Goal: Task Accomplishment & Management: Use online tool/utility

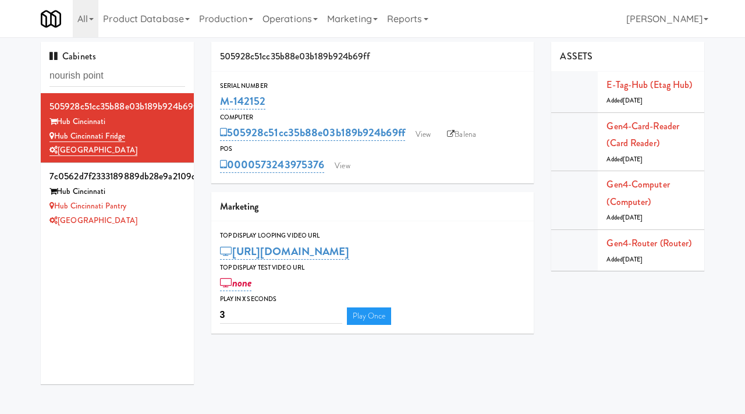
scroll to position [37, 0]
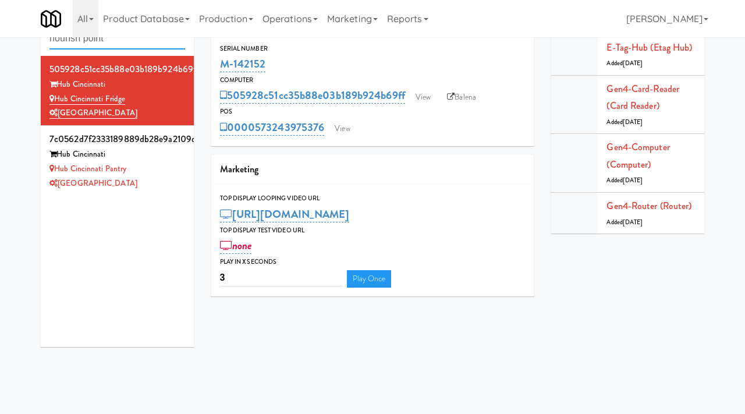
drag, startPoint x: 121, startPoint y: 43, endPoint x: 49, endPoint y: 34, distance: 72.8
click at [49, 34] on body "Okay Okay Select date: previous 2025-Oct next Su Mo Tu We Th Fr Sa 28 29 30 1 2…" at bounding box center [372, 207] width 745 height 414
paste input "Museum Tower Cooler"
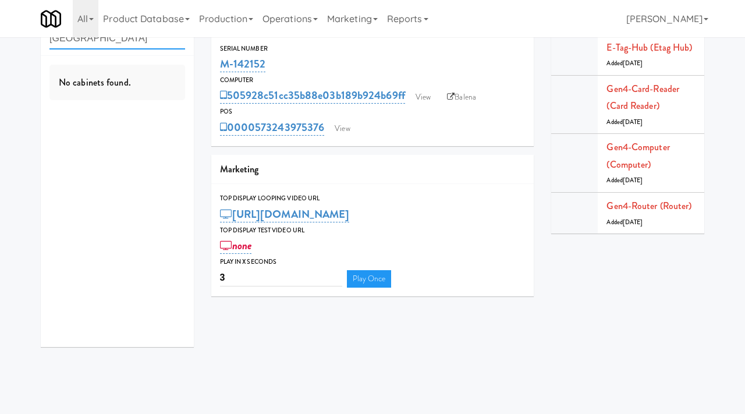
type input "Museum Tower Cooler"
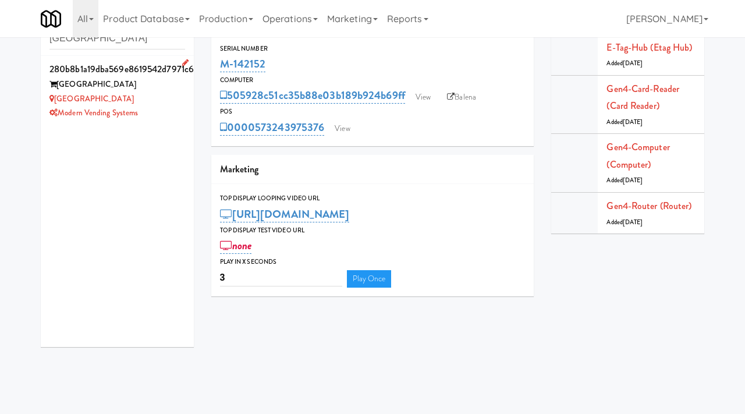
click at [151, 103] on div "Museum Tower Cooler" at bounding box center [117, 99] width 136 height 15
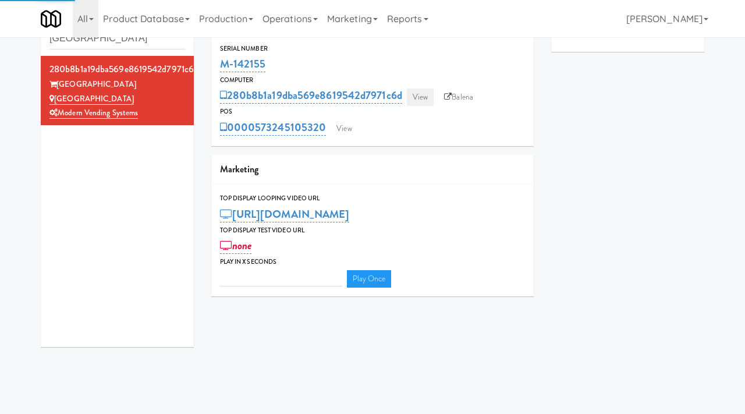
type input "3"
click at [430, 95] on link "View" at bounding box center [420, 96] width 27 height 17
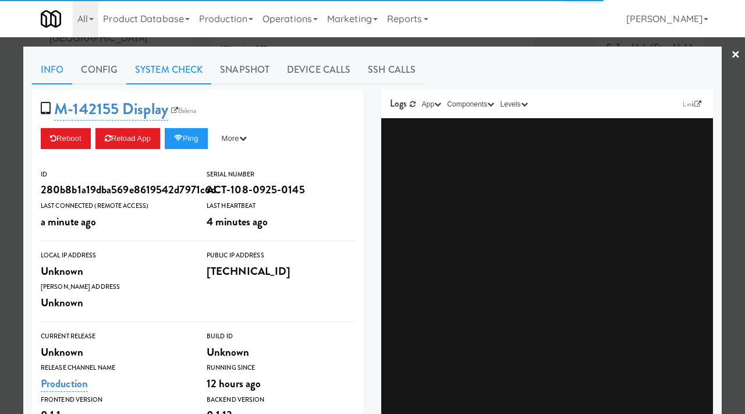
click at [201, 69] on link "System Check" at bounding box center [168, 69] width 85 height 29
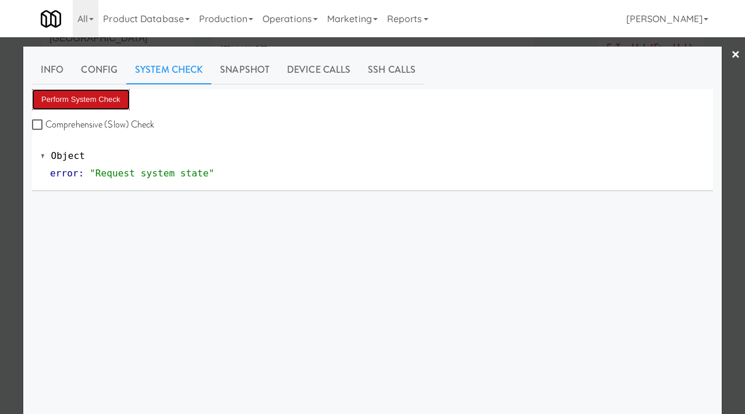
click at [125, 95] on button "Perform System Check" at bounding box center [81, 99] width 98 height 21
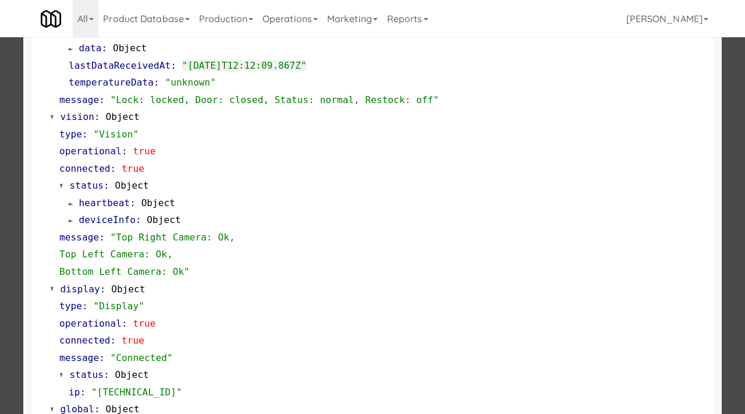
scroll to position [507, 0]
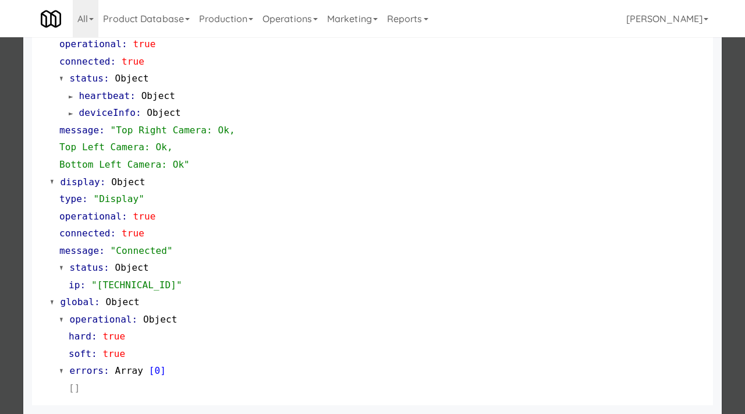
click at [0, 298] on div at bounding box center [372, 207] width 745 height 414
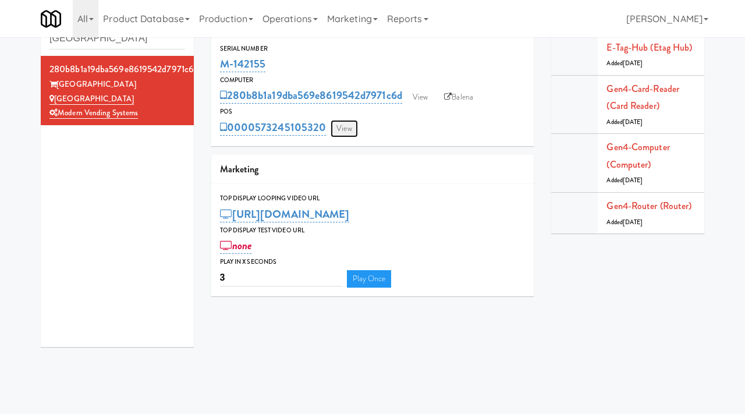
click at [353, 130] on link "View" at bounding box center [344, 128] width 27 height 17
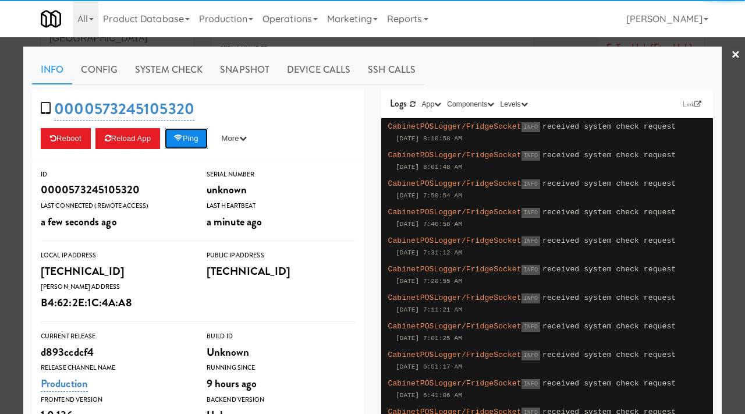
click at [205, 134] on button "Ping" at bounding box center [186, 138] width 43 height 21
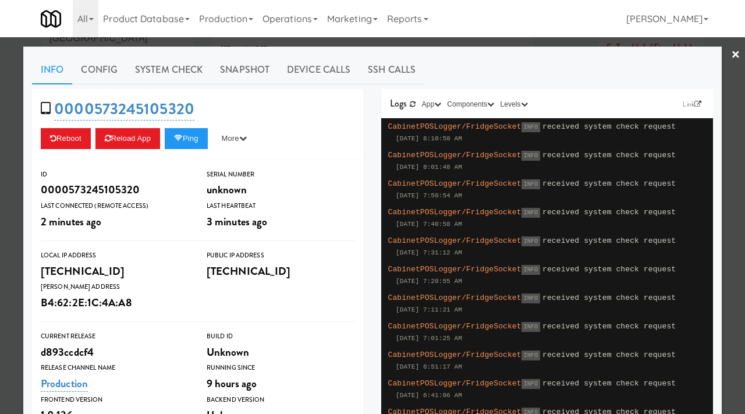
click at [0, 146] on div at bounding box center [372, 207] width 745 height 414
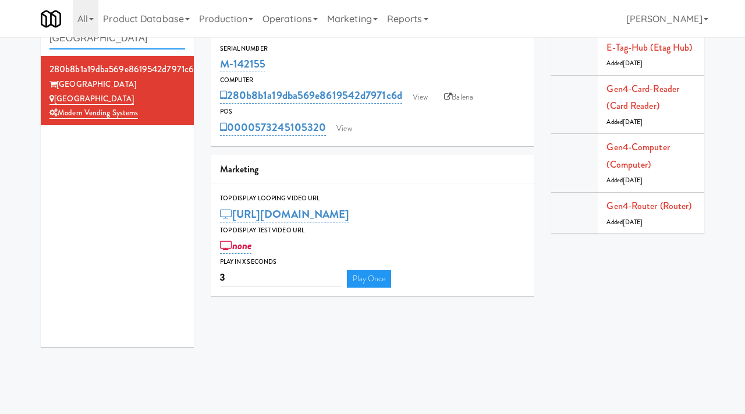
drag, startPoint x: 169, startPoint y: 41, endPoint x: 44, endPoint y: 19, distance: 127.5
click at [44, 19] on body "Okay Okay Select date: previous 2025-Oct next Su Mo Tu We Th Fr Sa 28 29 30 1 2…" at bounding box center [372, 207] width 745 height 414
paste input "Armada Combo Unit"
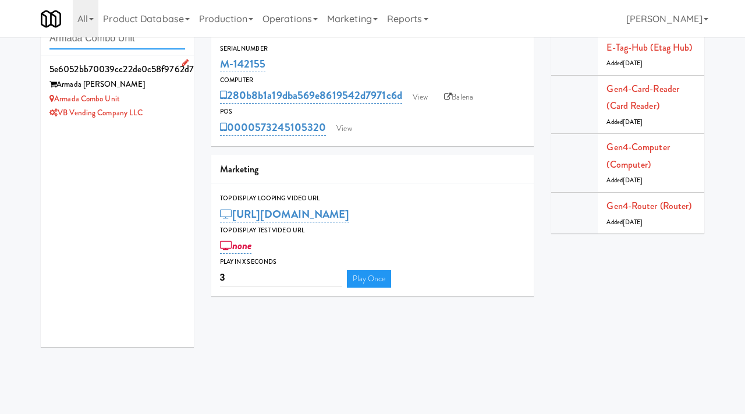
type input "Armada Combo Unit"
click at [184, 90] on div "Armada Hoffler" at bounding box center [117, 84] width 136 height 15
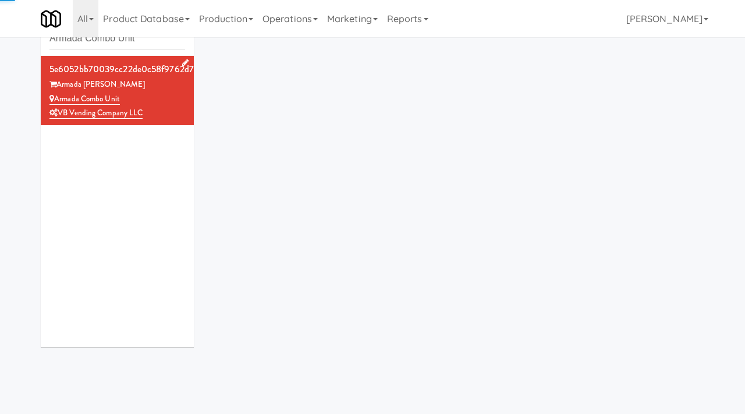
click at [184, 90] on div "Armada Hoffler" at bounding box center [117, 84] width 136 height 15
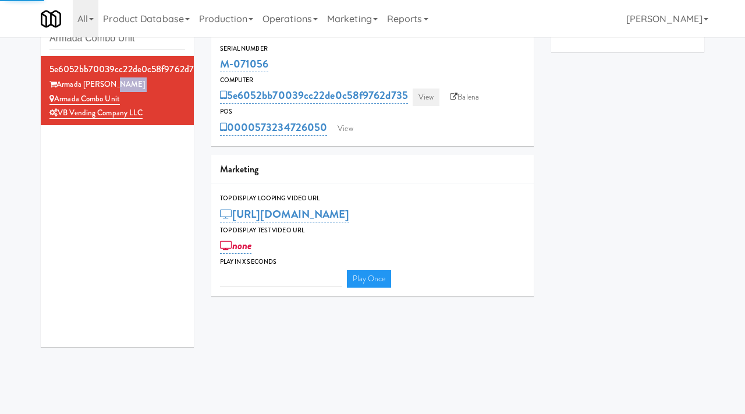
type input "3"
click at [428, 98] on link "View" at bounding box center [426, 96] width 27 height 17
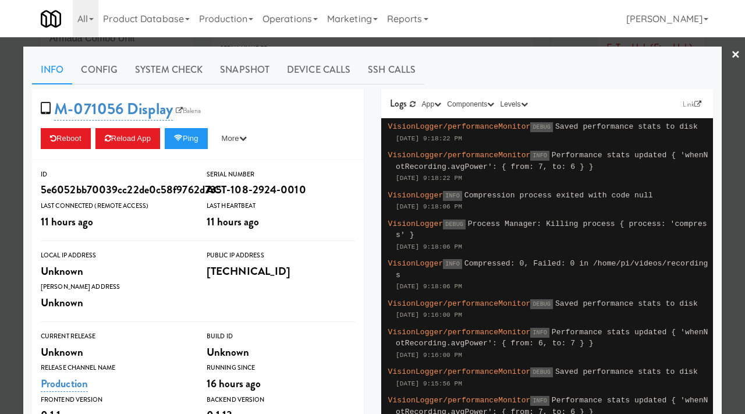
click at [384, 108] on div "Logs Link App KioskNodeLogger KioskBrowserLogger KioskTopDisplayLogger Componen…" at bounding box center [547, 104] width 332 height 30
click at [180, 78] on link "System Check" at bounding box center [168, 69] width 85 height 29
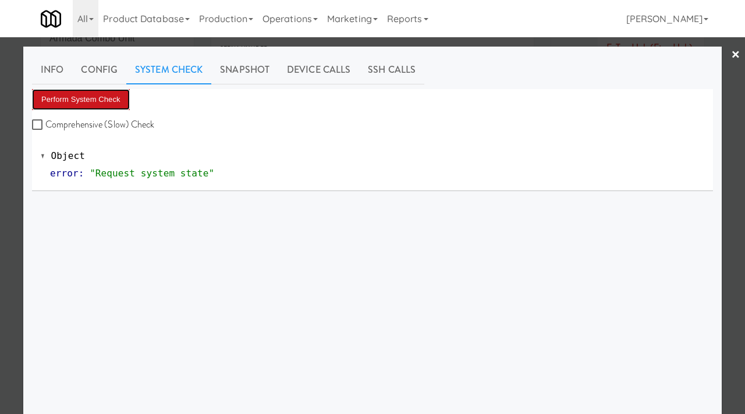
click at [123, 100] on button "Perform System Check" at bounding box center [81, 99] width 98 height 21
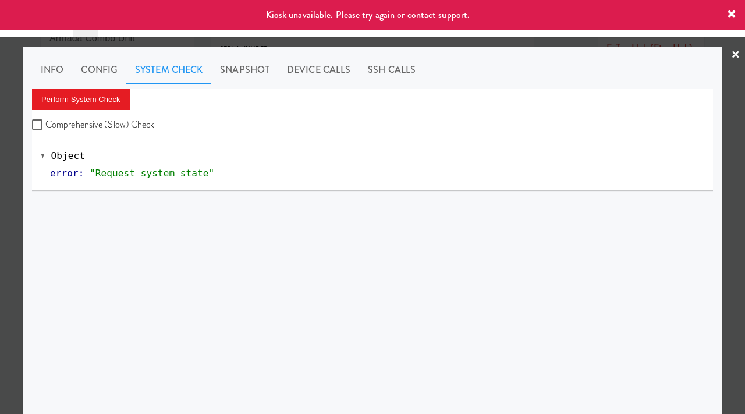
click at [0, 213] on div at bounding box center [372, 207] width 745 height 414
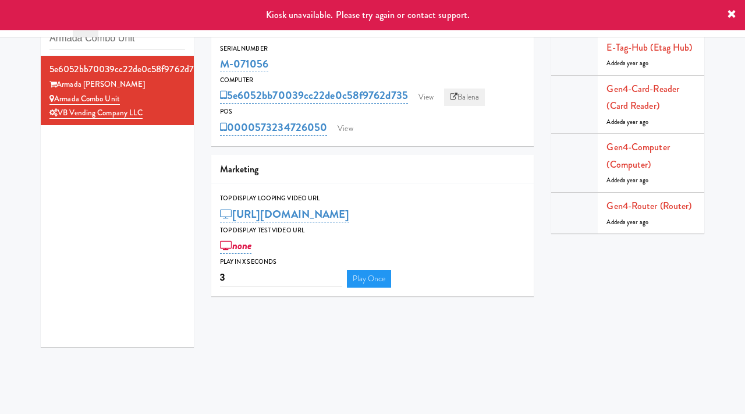
click at [460, 94] on link "Balena" at bounding box center [464, 96] width 41 height 17
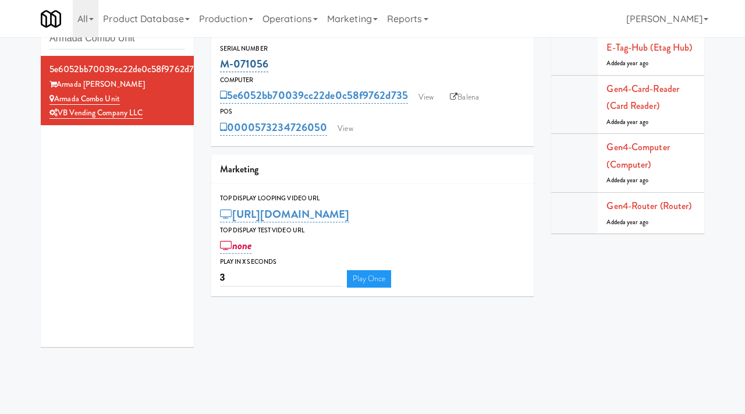
drag, startPoint x: 272, startPoint y: 64, endPoint x: 221, endPoint y: 65, distance: 50.6
click at [221, 65] on div "M-071056" at bounding box center [373, 64] width 306 height 20
copy link "M-071056"
drag, startPoint x: 131, startPoint y: 95, endPoint x: 57, endPoint y: 103, distance: 74.4
click at [57, 103] on div "Armada Combo Unit" at bounding box center [117, 99] width 136 height 15
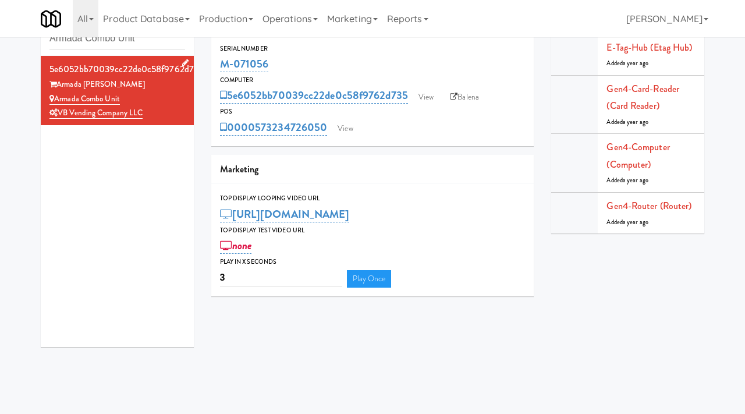
copy link "Armada Combo Unit"
drag, startPoint x: 144, startPoint y: 43, endPoint x: 31, endPoint y: 27, distance: 114.0
click at [31, 27] on body "Okay Okay Select date: previous 2025-Oct next Su Mo Tu We Th Fr Sa 28 29 30 1 2…" at bounding box center [372, 207] width 745 height 414
paste input "Steward Tower"
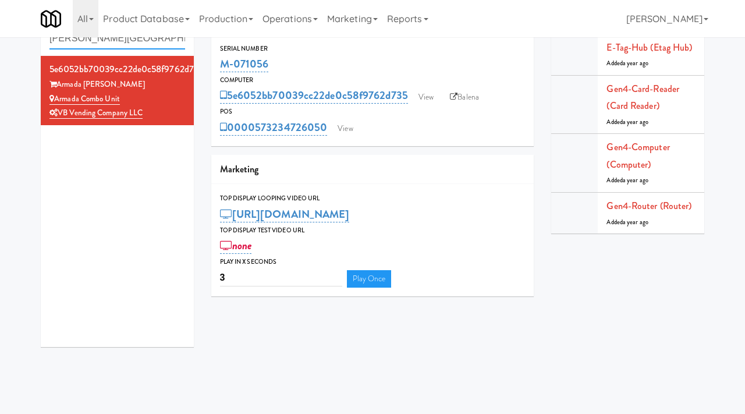
type input "Steward Tower"
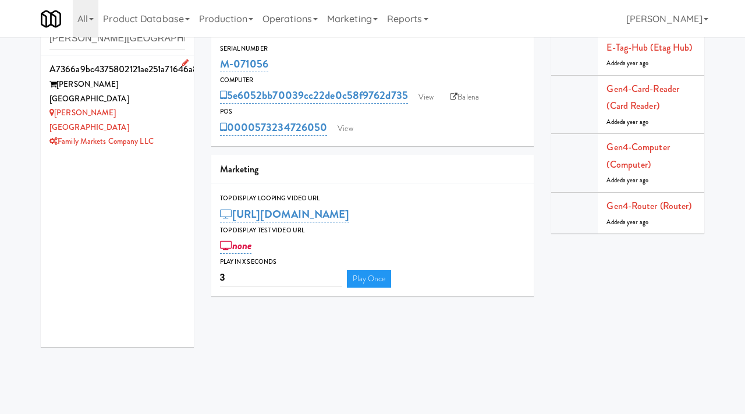
click at [176, 90] on div "Steward Tower" at bounding box center [117, 91] width 136 height 29
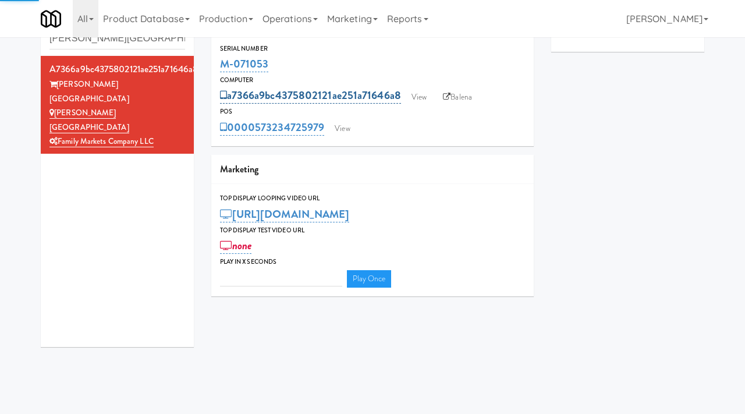
type input "3"
click at [418, 98] on link "View" at bounding box center [419, 96] width 27 height 17
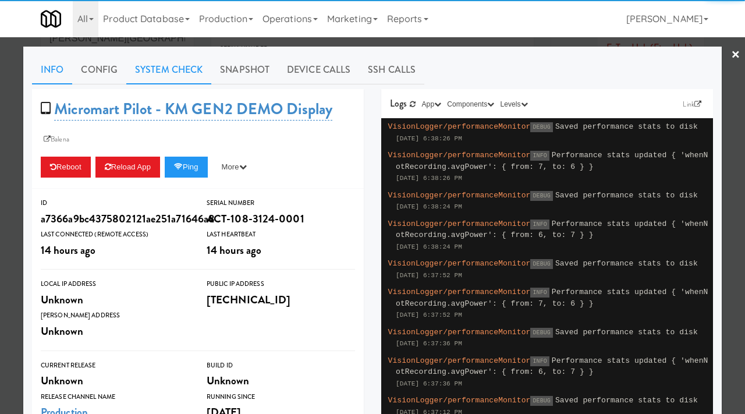
click at [191, 69] on link "System Check" at bounding box center [168, 69] width 85 height 29
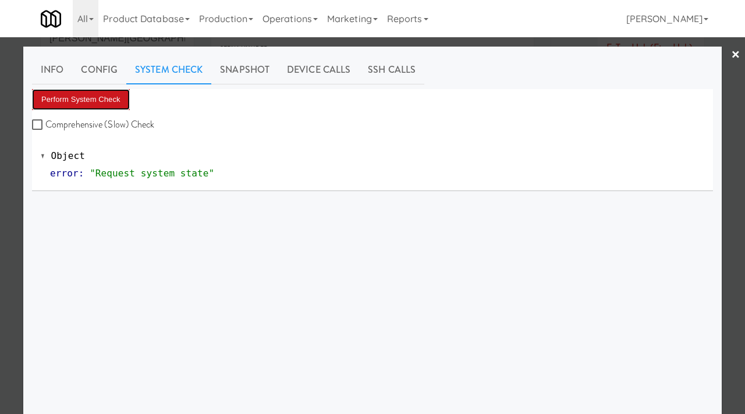
click at [116, 98] on button "Perform System Check" at bounding box center [81, 99] width 98 height 21
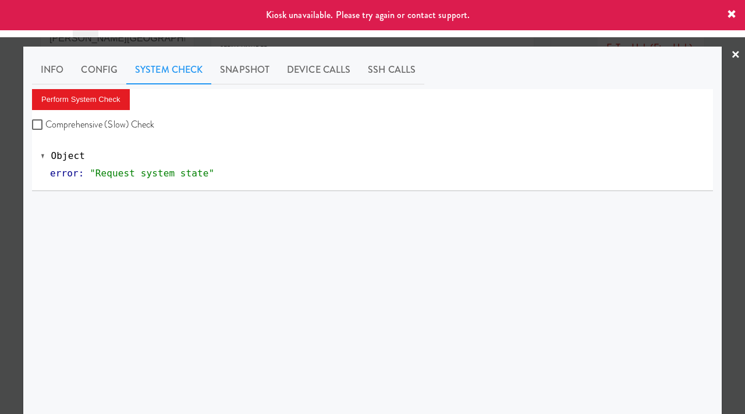
click at [0, 176] on div at bounding box center [372, 207] width 745 height 414
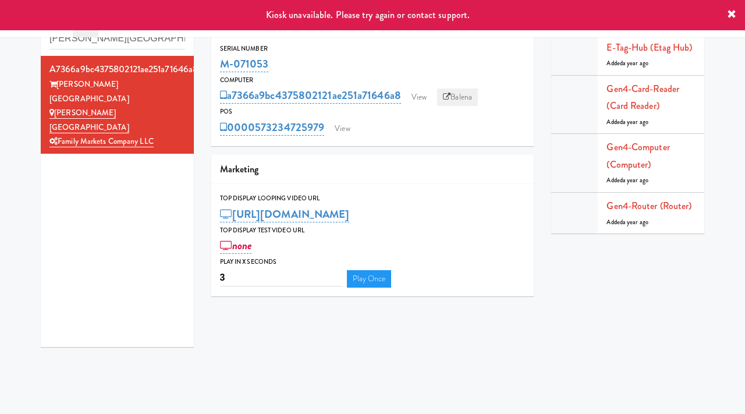
click at [461, 97] on link "Balena" at bounding box center [457, 96] width 41 height 17
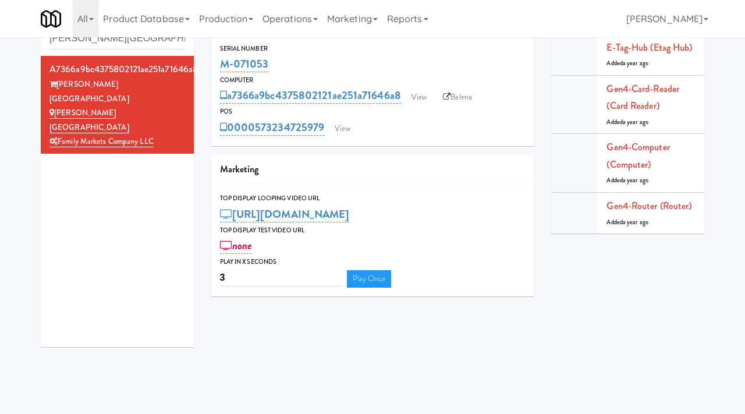
drag, startPoint x: 277, startPoint y: 62, endPoint x: 210, endPoint y: 62, distance: 66.9
click at [210, 62] on div "a7366a9bc4375802121ae251a71646a8 Serial Number M-071053 Computer a7366a9bc43758…" at bounding box center [373, 155] width 340 height 300
copy link "M-071053"
drag, startPoint x: 124, startPoint y: 42, endPoint x: 0, endPoint y: 52, distance: 124.3
click at [0, 52] on div "Cabinets Steward Tower a7366a9bc4375802121ae251a71646a8 Steward Tower Steward T…" at bounding box center [372, 180] width 745 height 351
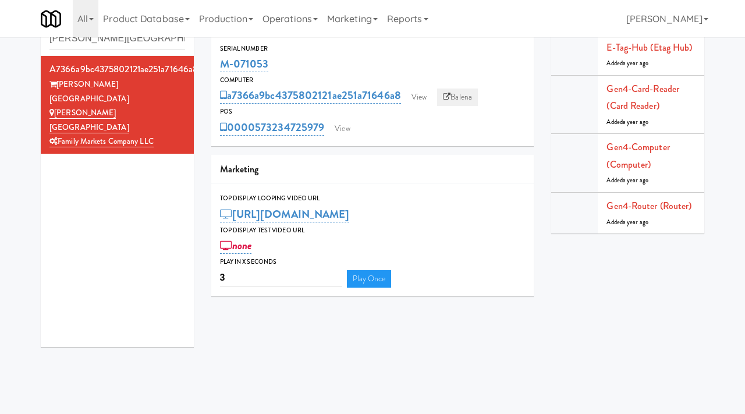
click at [464, 95] on link "Balena" at bounding box center [457, 96] width 41 height 17
click at [124, 37] on input "Steward Tower" at bounding box center [117, 39] width 136 height 22
paste input "Union Heights - Fridge"
type input "Union Heights - Fridge"
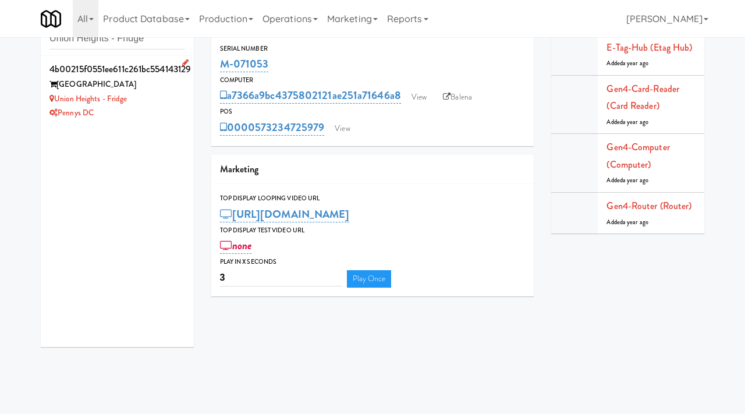
click at [173, 108] on div "Pennys DC" at bounding box center [117, 113] width 136 height 15
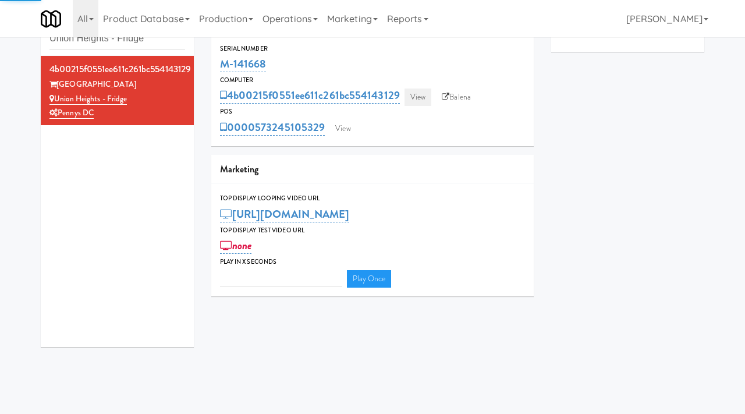
type input "3"
click at [415, 98] on link "View" at bounding box center [417, 96] width 27 height 17
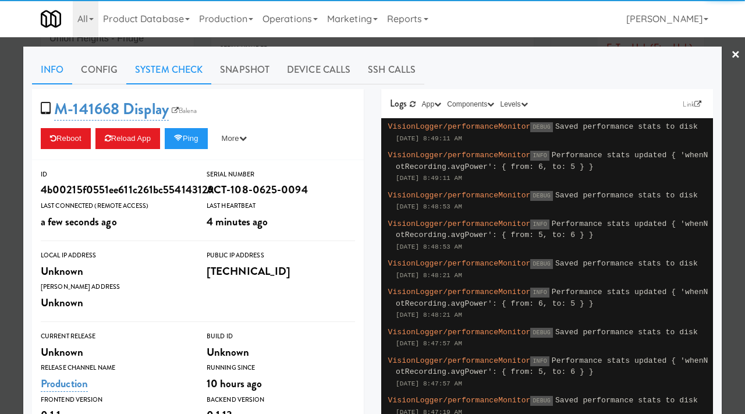
click at [187, 63] on link "System Check" at bounding box center [168, 69] width 85 height 29
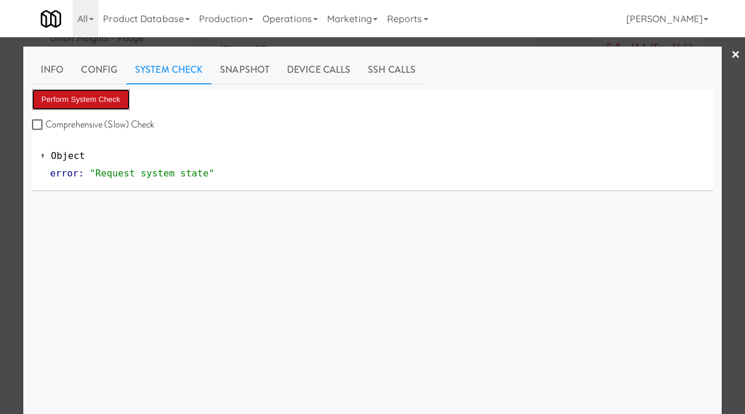
click at [91, 92] on button "Perform System Check" at bounding box center [81, 99] width 98 height 21
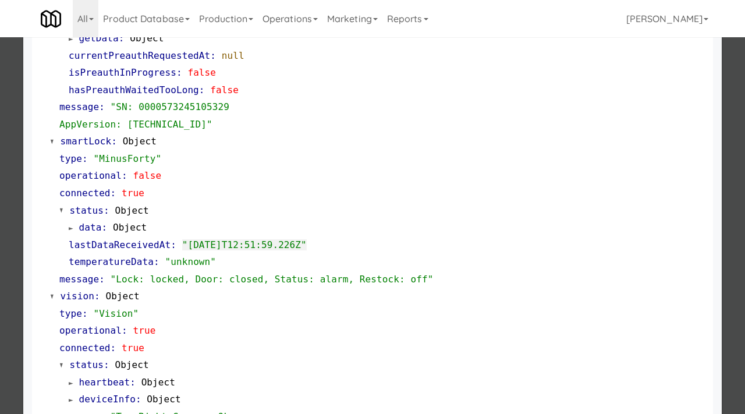
scroll to position [222, 0]
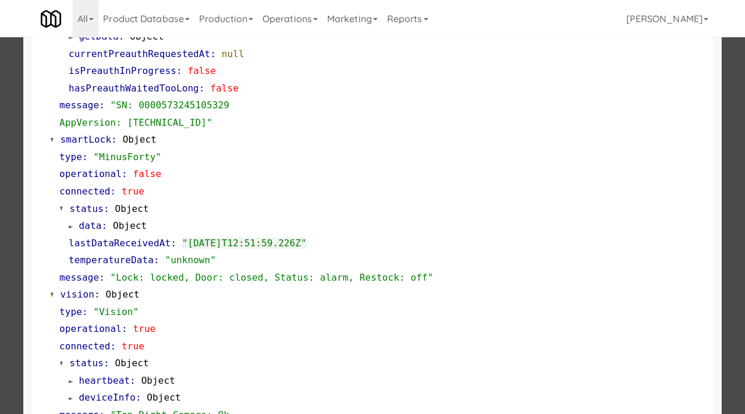
click at [0, 264] on div at bounding box center [372, 207] width 745 height 414
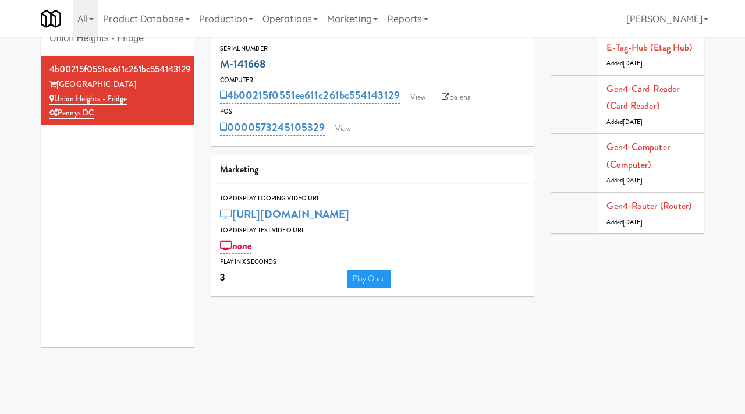
drag, startPoint x: 276, startPoint y: 61, endPoint x: 222, endPoint y: 62, distance: 54.1
click at [222, 62] on div "M-141668" at bounding box center [373, 64] width 306 height 20
copy link "M-141668"
click at [417, 98] on link "View" at bounding box center [417, 96] width 27 height 17
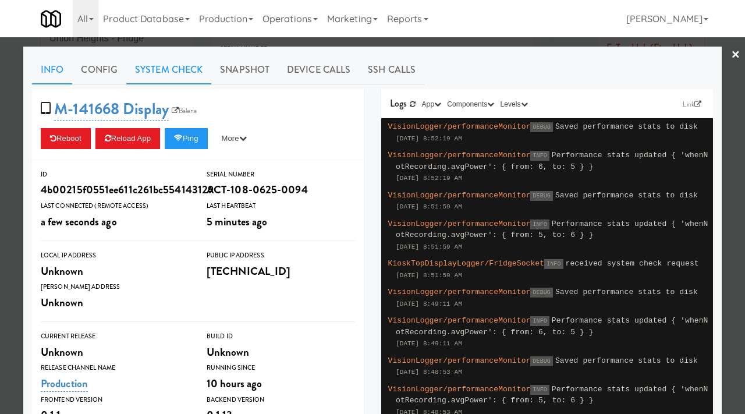
click at [177, 73] on link "System Check" at bounding box center [168, 69] width 85 height 29
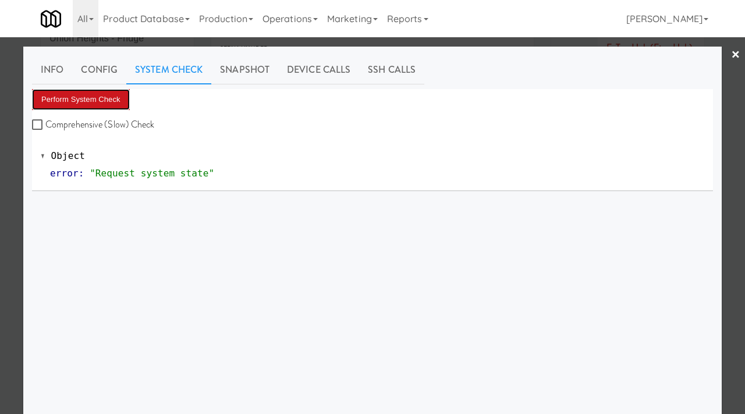
click at [104, 93] on button "Perform System Check" at bounding box center [81, 99] width 98 height 21
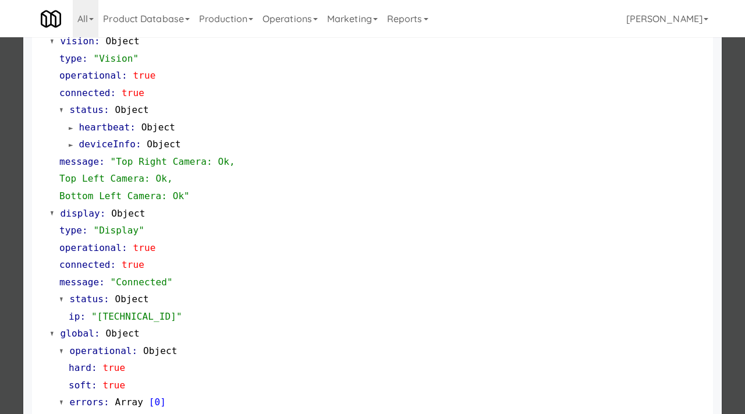
scroll to position [507, 0]
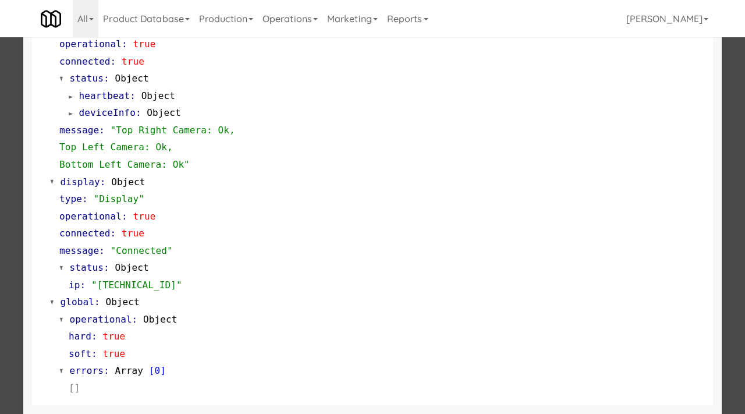
click at [0, 251] on div at bounding box center [372, 207] width 745 height 414
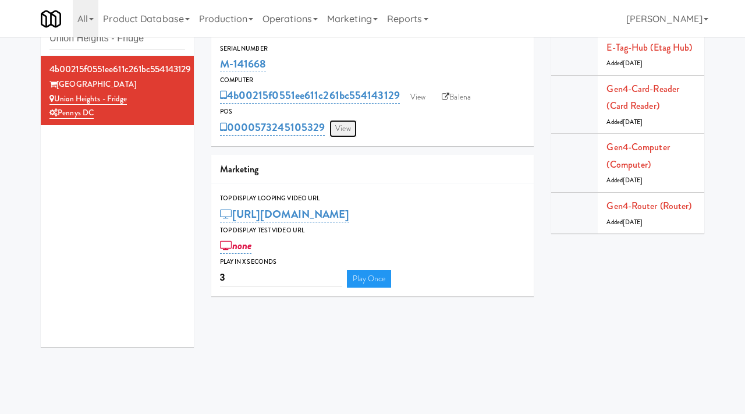
click at [334, 130] on link "View" at bounding box center [342, 128] width 27 height 17
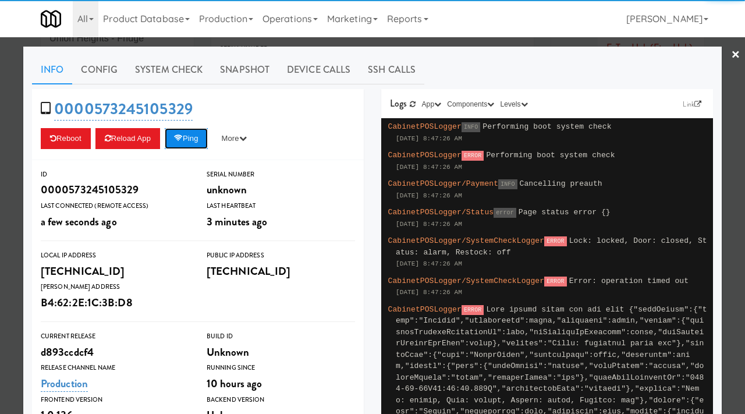
click at [200, 144] on button "Ping" at bounding box center [186, 138] width 43 height 21
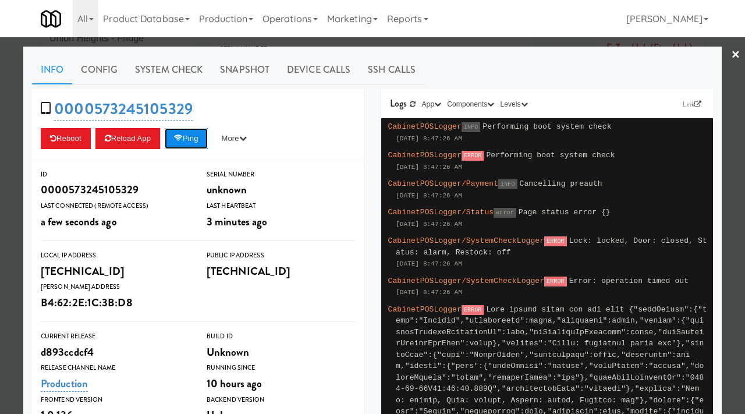
click at [188, 132] on button "Ping" at bounding box center [186, 138] width 43 height 21
click at [157, 70] on link "System Check" at bounding box center [168, 69] width 85 height 29
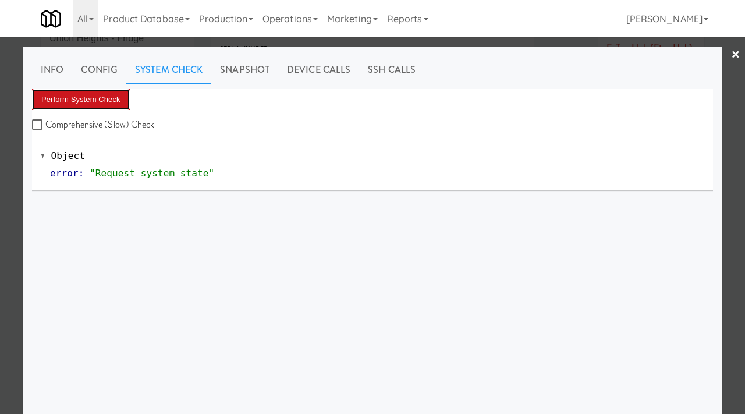
click at [85, 98] on button "Perform System Check" at bounding box center [81, 99] width 98 height 21
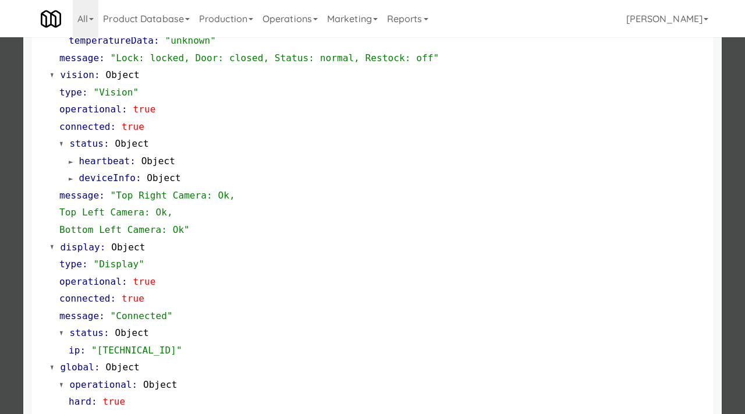
scroll to position [507, 0]
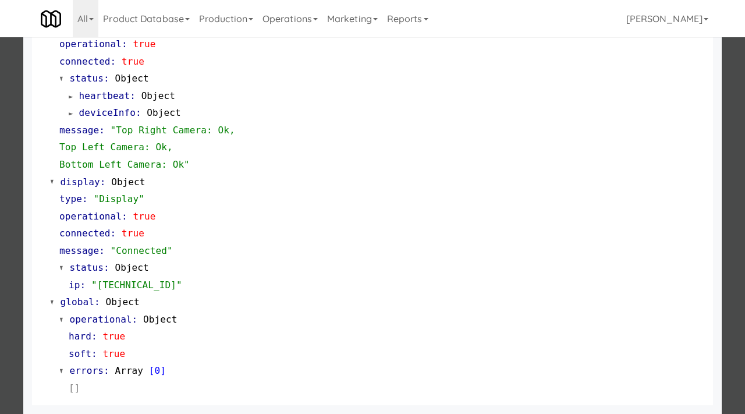
click at [0, 199] on div at bounding box center [372, 207] width 745 height 414
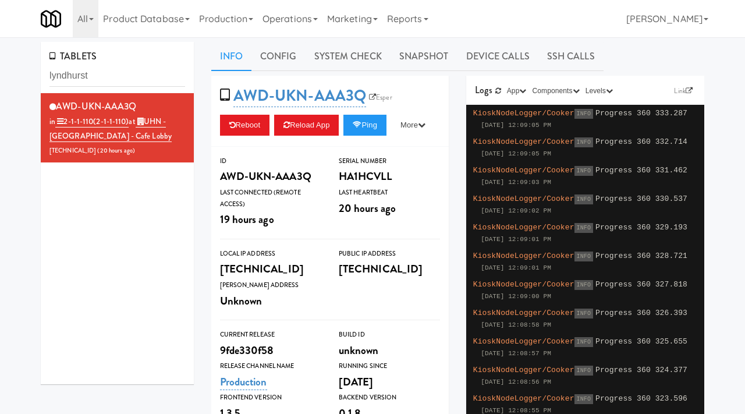
click at [94, 81] on input "lyndhurst" at bounding box center [117, 76] width 136 height 22
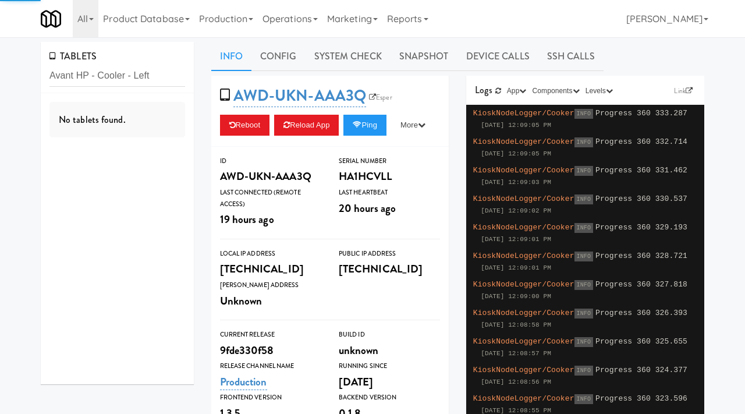
type input "Avant HP - Cooler - Left"
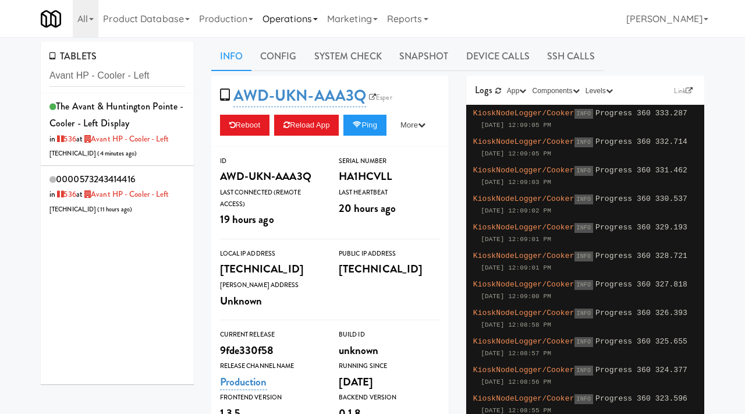
click at [318, 19] on icon at bounding box center [315, 19] width 5 height 2
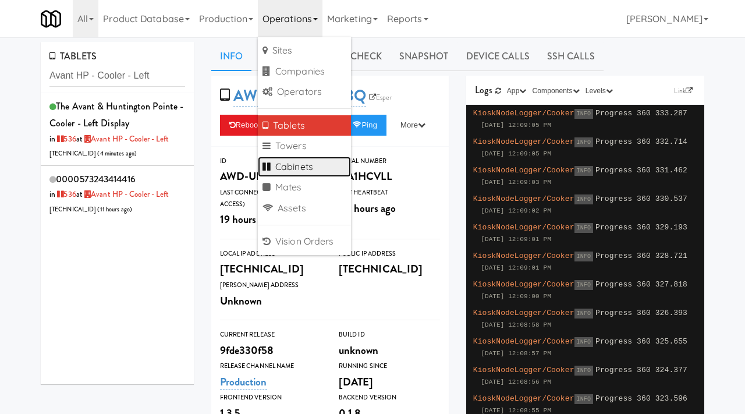
click at [287, 165] on link "Cabinets" at bounding box center [304, 167] width 93 height 21
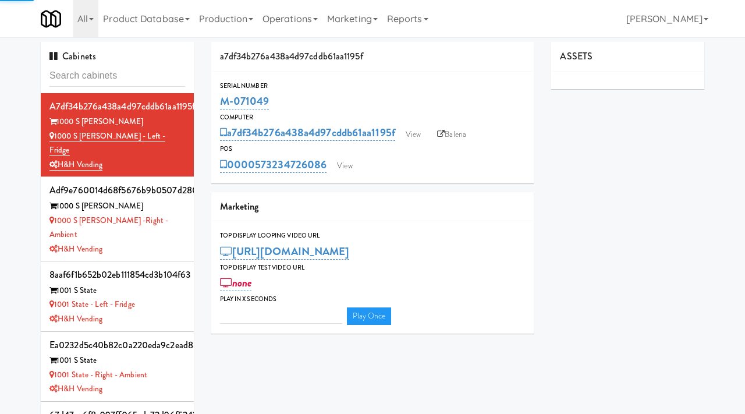
type input "3"
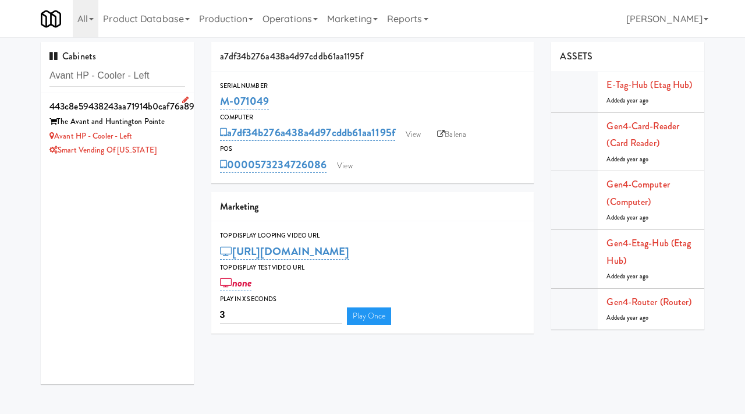
type input "Avant HP - Cooler - Left"
click at [169, 144] on div "Smart Vending of [US_STATE]" at bounding box center [117, 150] width 136 height 15
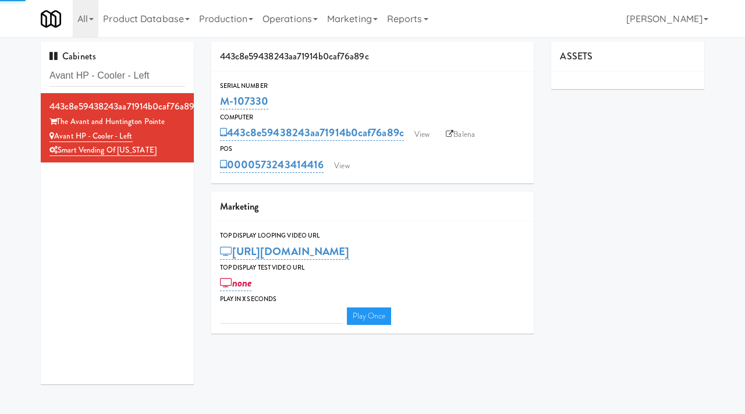
type input "3"
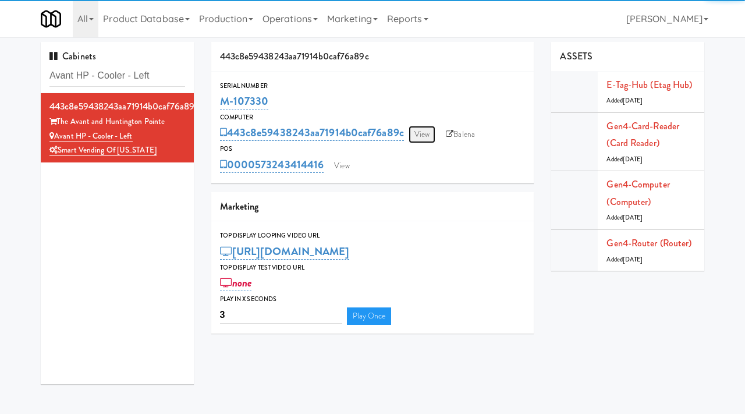
click at [425, 129] on link "View" at bounding box center [422, 134] width 27 height 17
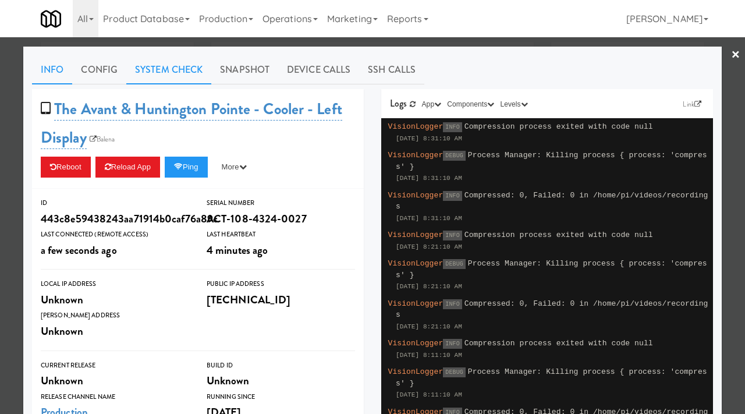
click at [168, 69] on link "System Check" at bounding box center [168, 69] width 85 height 29
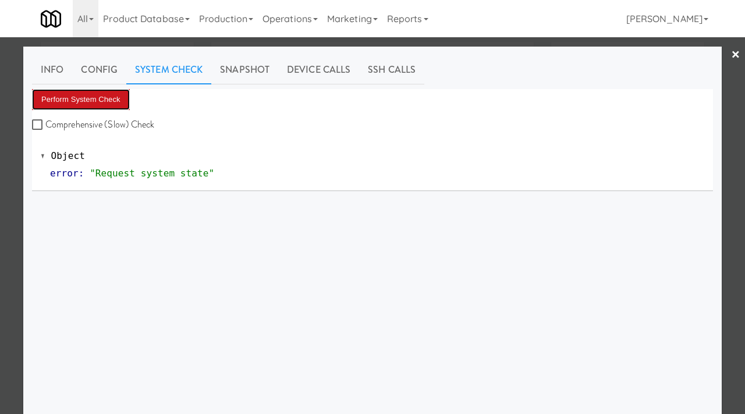
click at [115, 90] on button "Perform System Check" at bounding box center [81, 99] width 98 height 21
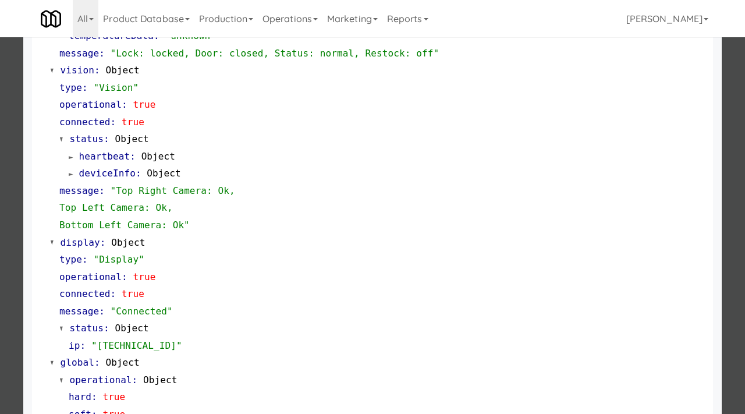
scroll to position [507, 0]
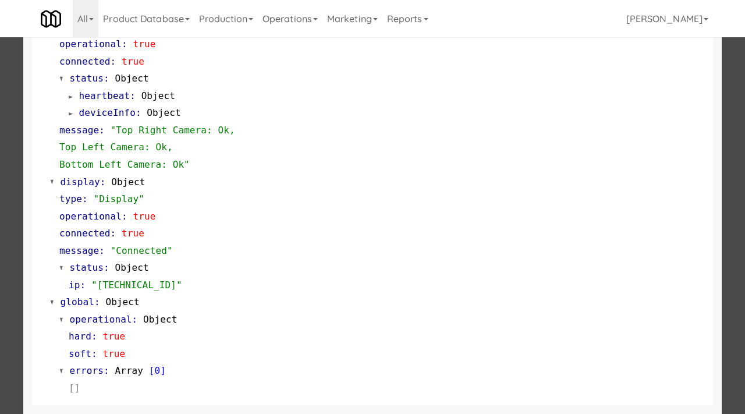
click at [0, 200] on div at bounding box center [372, 207] width 745 height 414
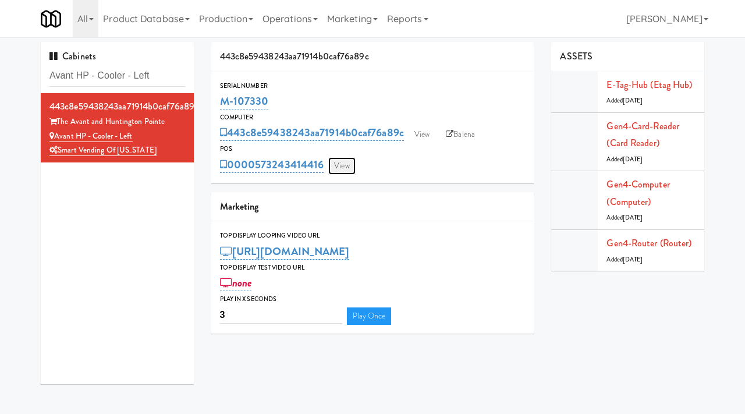
click at [346, 172] on link "View" at bounding box center [341, 165] width 27 height 17
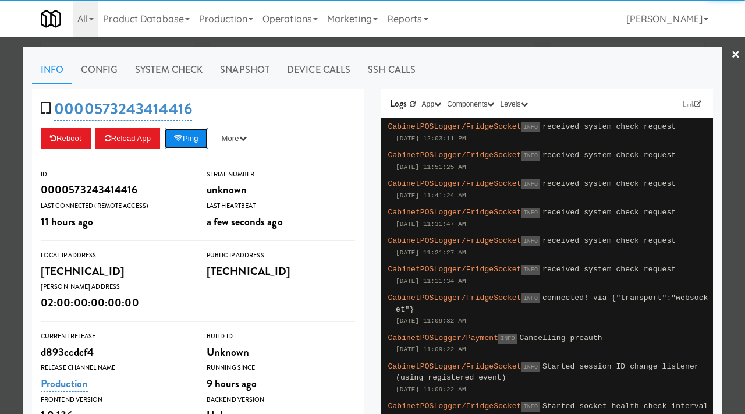
click at [194, 139] on button "Ping" at bounding box center [186, 138] width 43 height 21
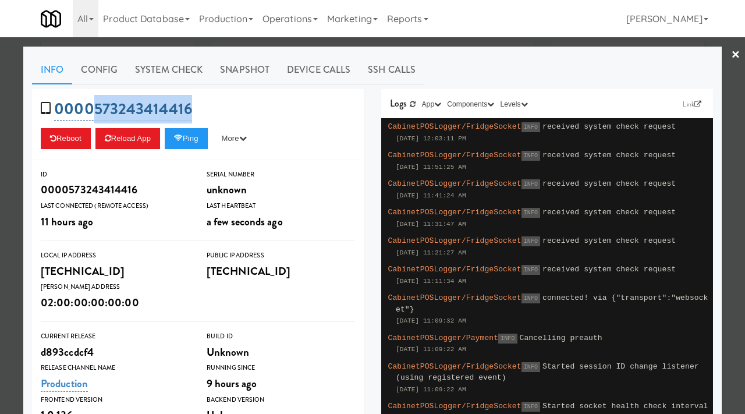
drag, startPoint x: 196, startPoint y: 110, endPoint x: 90, endPoint y: 119, distance: 106.3
click at [90, 119] on div "0000573243414416 Reboot Reload App Ping More Ping Server Restart Server Force R…" at bounding box center [198, 124] width 332 height 71
copy link "573243414416"
click at [189, 136] on button "Ping" at bounding box center [186, 138] width 43 height 21
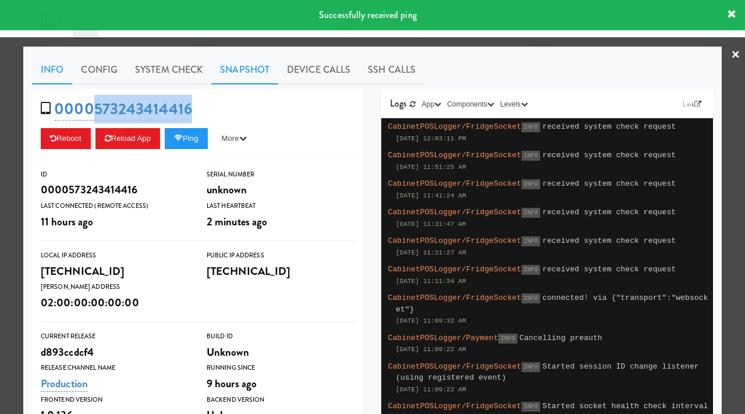
click at [225, 70] on link "Snapshot" at bounding box center [244, 69] width 67 height 29
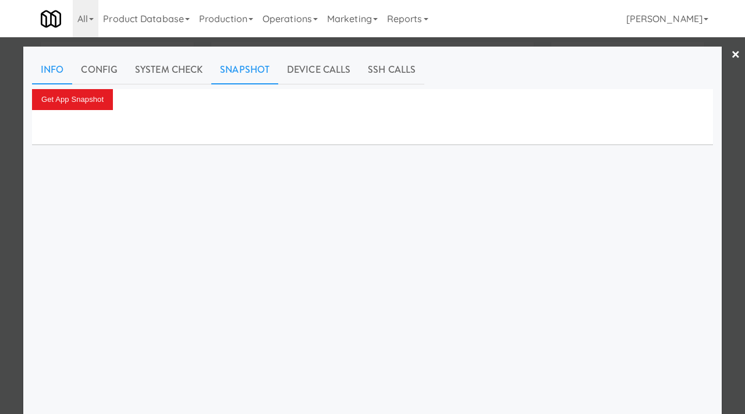
click at [41, 74] on link "Info" at bounding box center [52, 69] width 40 height 29
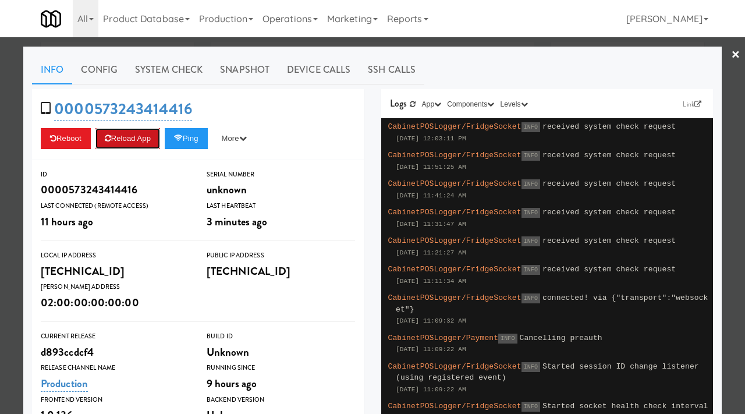
click at [115, 143] on button "Reload App" at bounding box center [127, 138] width 65 height 21
click at [192, 138] on button "Ping" at bounding box center [186, 138] width 43 height 21
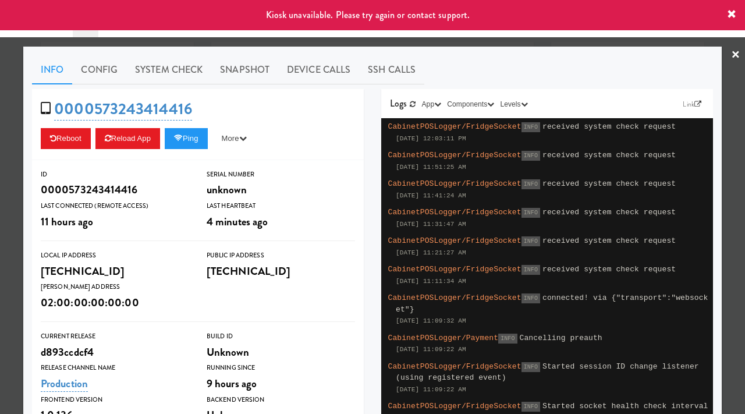
click at [0, 113] on div at bounding box center [372, 207] width 745 height 414
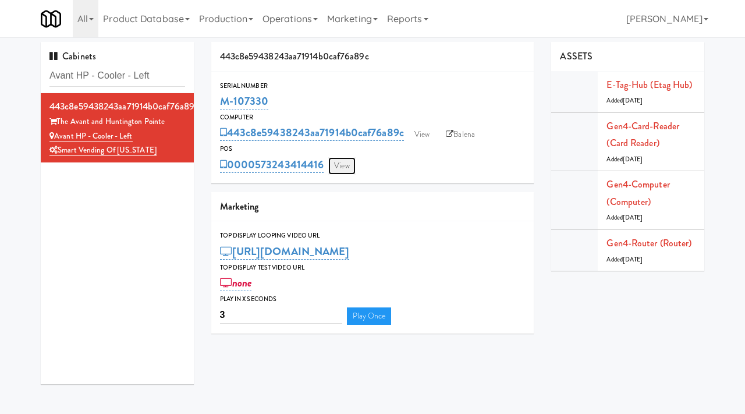
click at [345, 166] on link "View" at bounding box center [341, 165] width 27 height 17
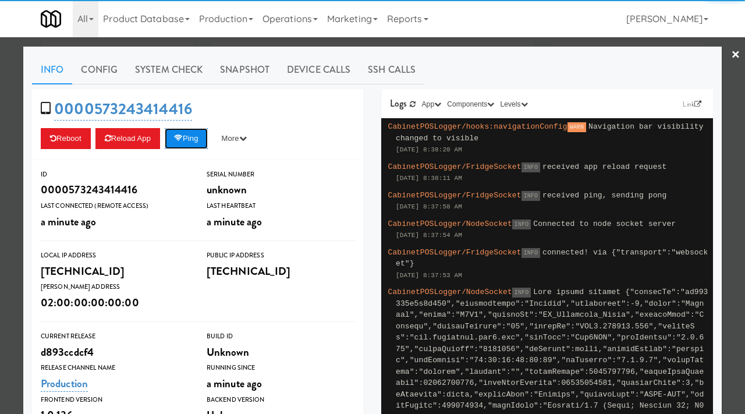
click at [182, 144] on button "Ping" at bounding box center [186, 138] width 43 height 21
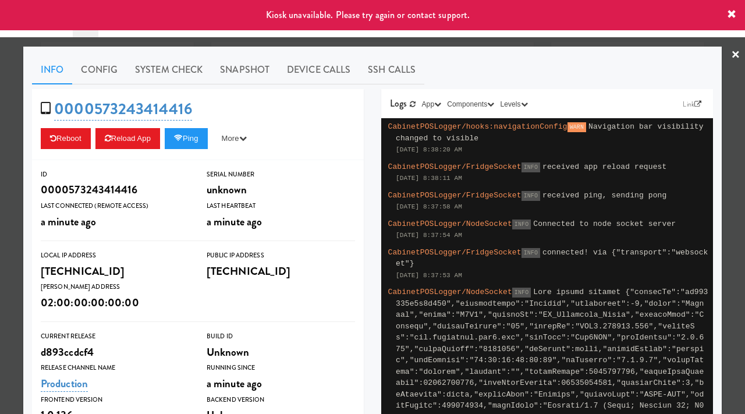
click at [0, 63] on div at bounding box center [372, 207] width 745 height 414
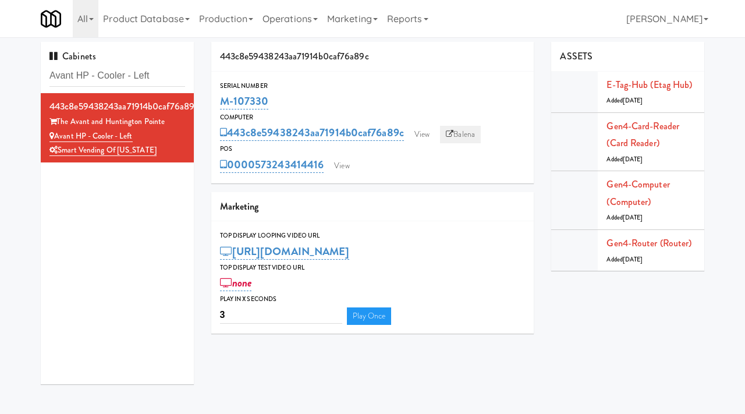
click at [457, 132] on link "Balena" at bounding box center [460, 134] width 41 height 17
